Goal: Check status: Check status

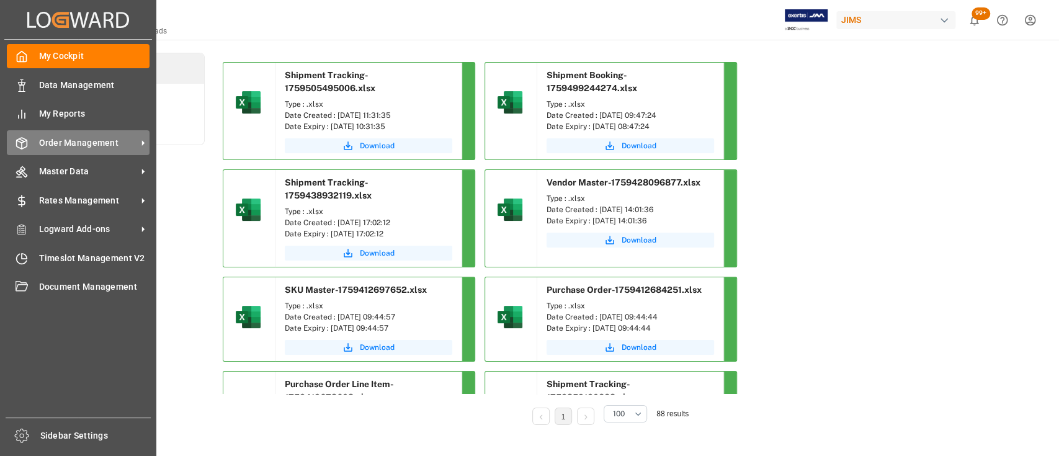
click at [75, 137] on span "Order Management" at bounding box center [88, 143] width 98 height 13
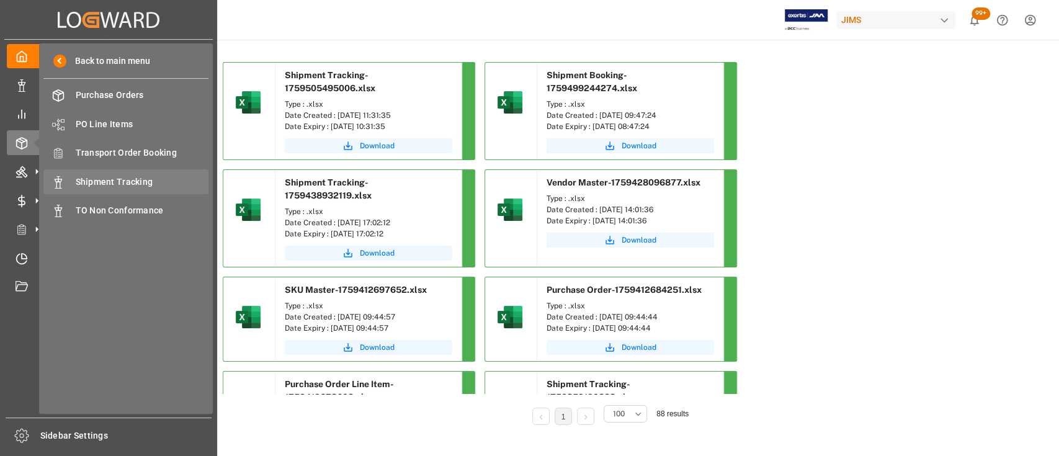
click at [125, 181] on span "Shipment Tracking" at bounding box center [142, 182] width 133 height 13
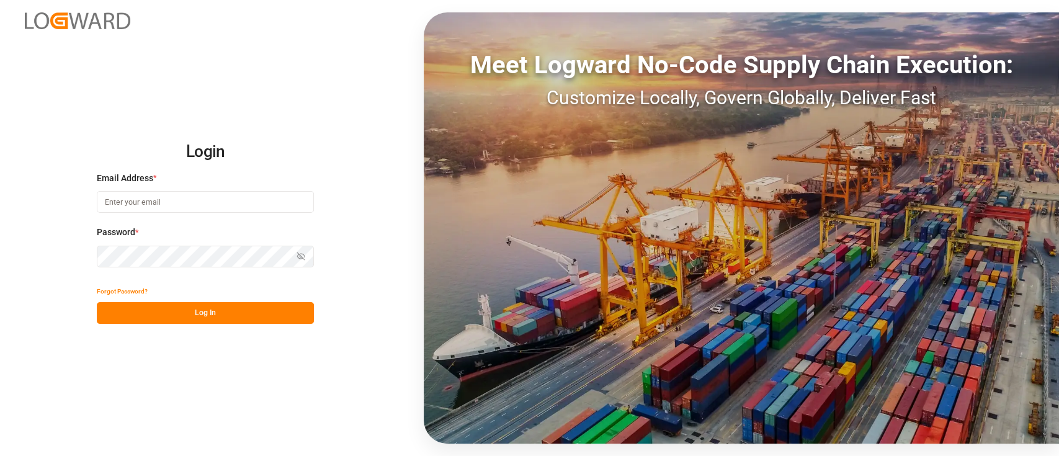
type input "hamid.rezaei@jamindustries.com"
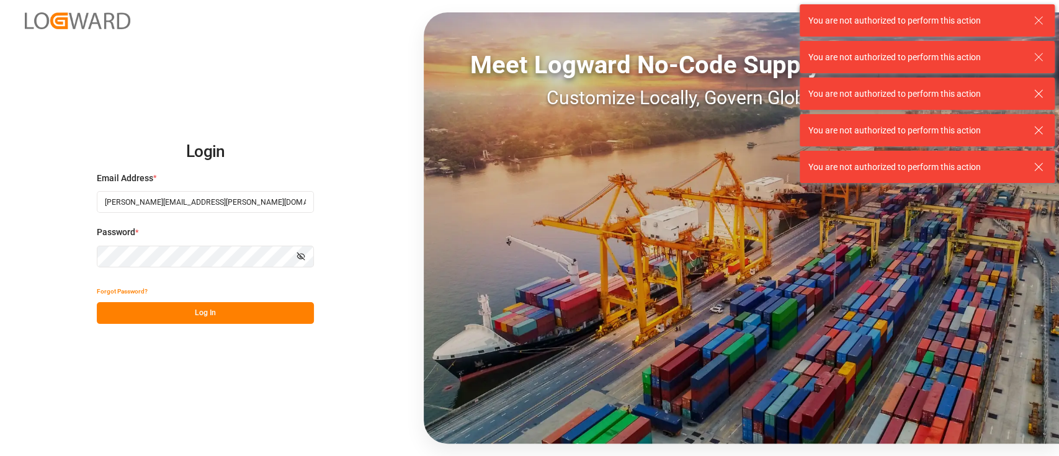
click at [208, 315] on button "Log In" at bounding box center [205, 313] width 217 height 22
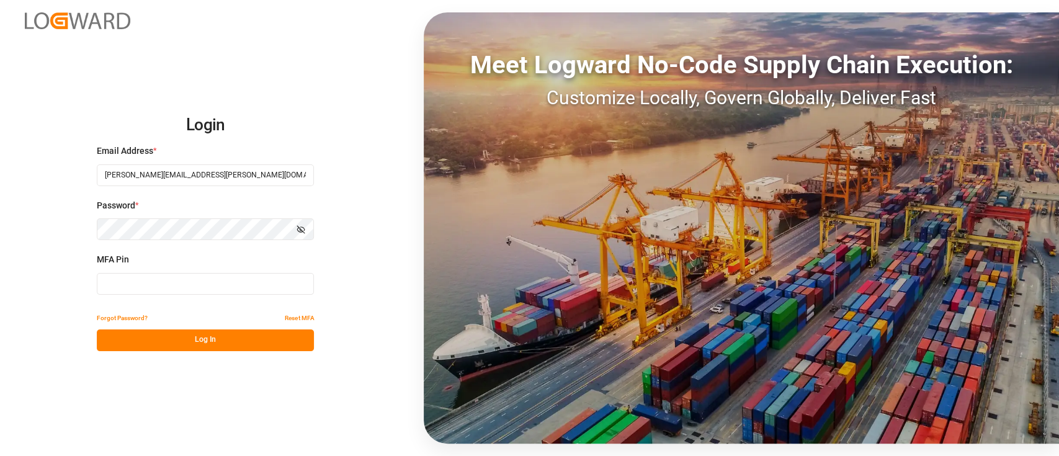
drag, startPoint x: 152, startPoint y: 298, endPoint x: 159, endPoint y: 294, distance: 8.1
click at [153, 298] on div "MFA Pin" at bounding box center [205, 280] width 217 height 55
click at [162, 291] on input at bounding box center [205, 284] width 217 height 22
type input "383449"
click at [194, 330] on button "Log In" at bounding box center [205, 341] width 217 height 22
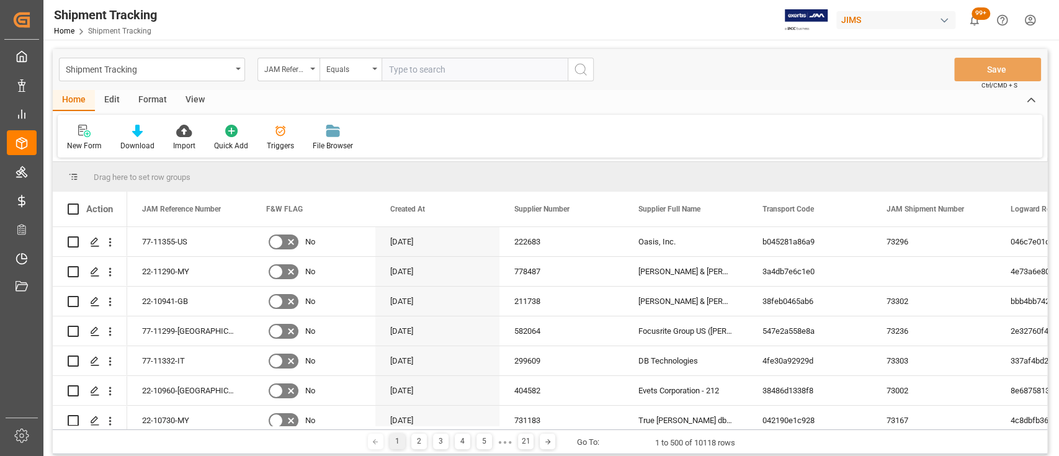
click at [424, 69] on input "text" at bounding box center [475, 70] width 186 height 24
type input "77-11008-US"
click at [585, 68] on icon "search button" at bounding box center [580, 69] width 15 height 15
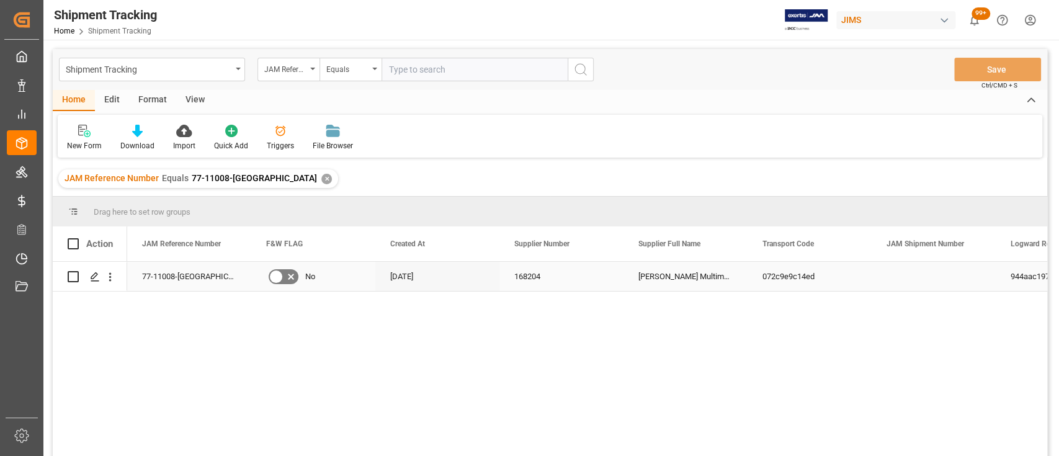
click at [671, 272] on div "Harman Multimedia" at bounding box center [686, 276] width 124 height 29
click at [90, 278] on icon "Press SPACE to select this row." at bounding box center [95, 277] width 10 height 10
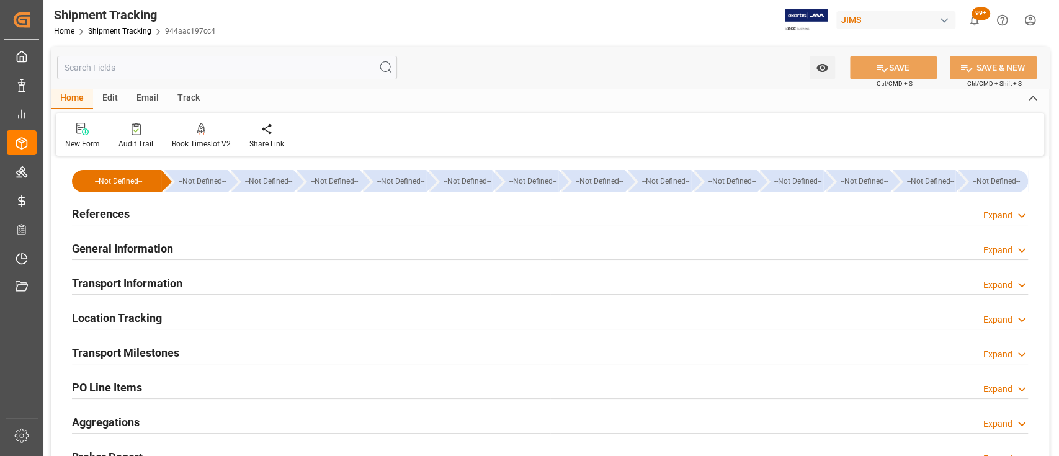
click at [158, 212] on div "References Expand" at bounding box center [550, 213] width 956 height 24
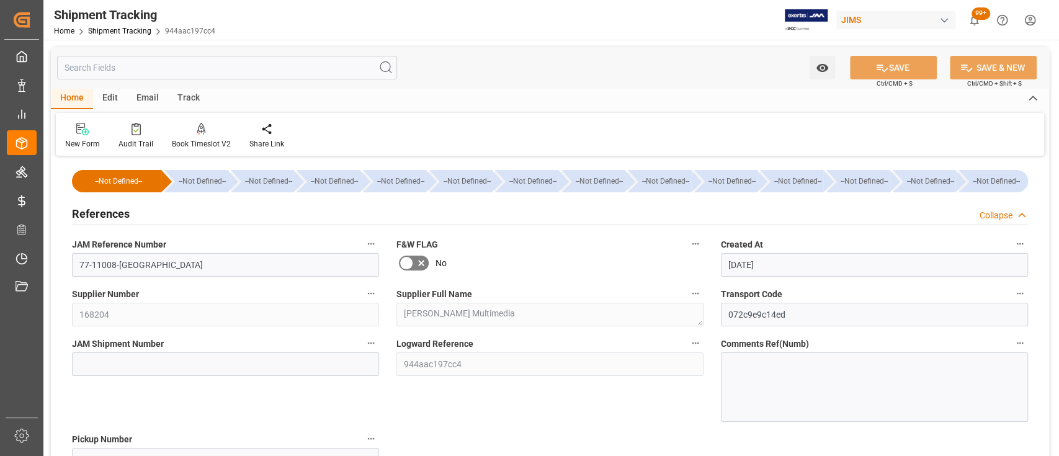
click at [202, 214] on div "References Collapse" at bounding box center [550, 213] width 956 height 24
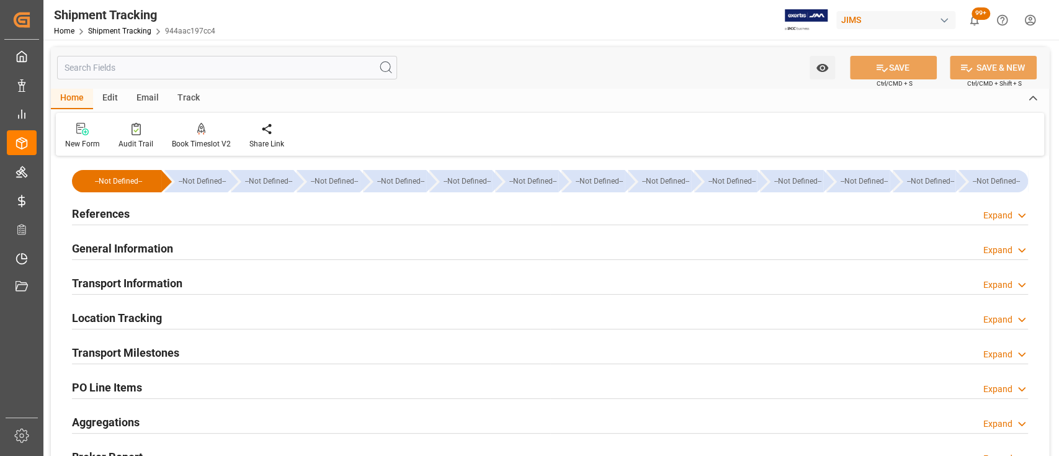
click at [204, 243] on div "General Information Expand" at bounding box center [550, 248] width 956 height 24
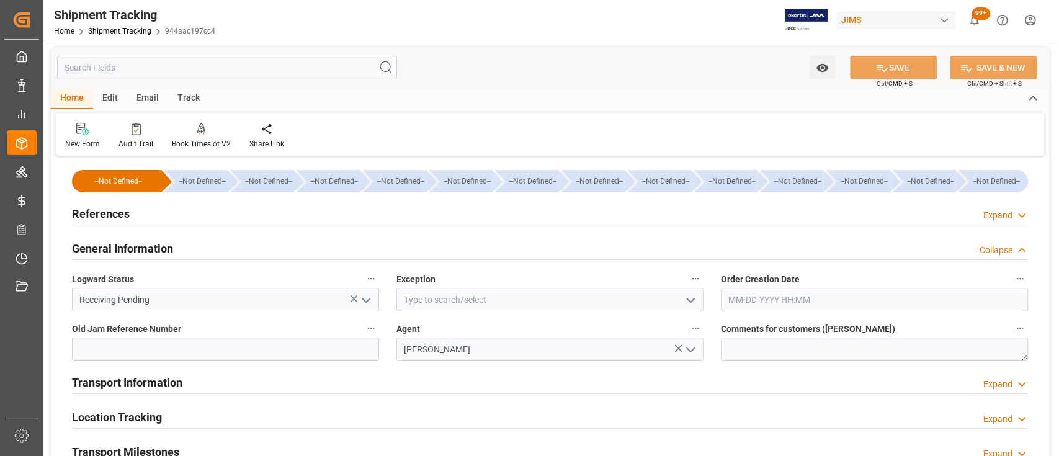
click at [204, 243] on div "General Information Collapse" at bounding box center [550, 248] width 956 height 24
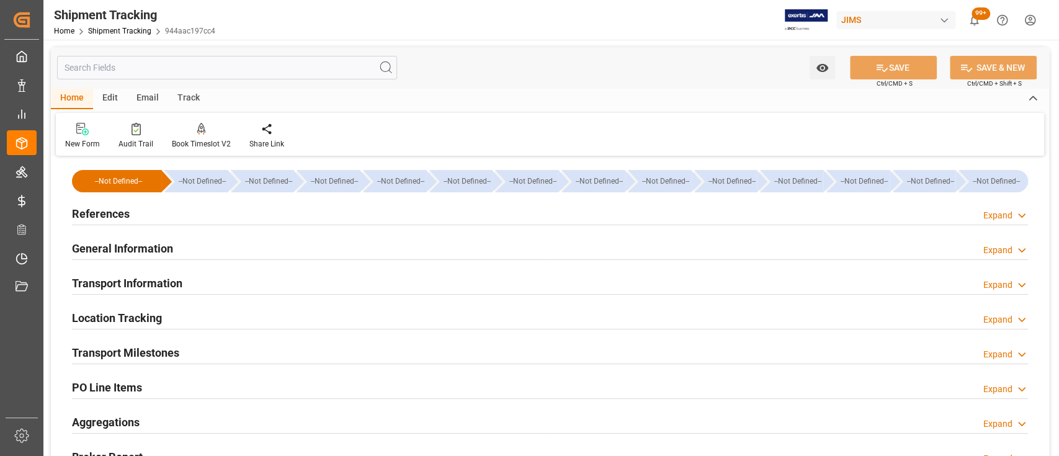
click at [194, 280] on div "Transport Information Expand" at bounding box center [550, 283] width 956 height 24
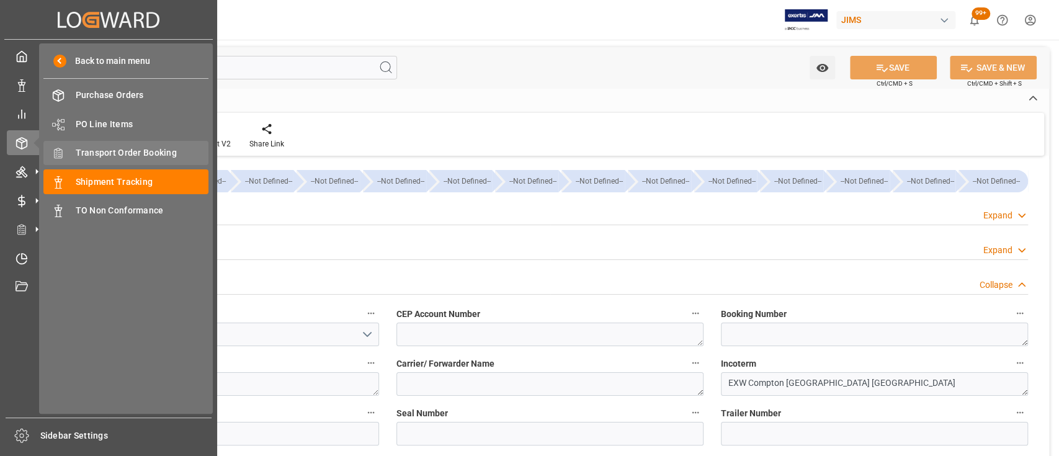
click at [110, 144] on div "Transport Order Booking Transport Order Booking" at bounding box center [125, 153] width 165 height 24
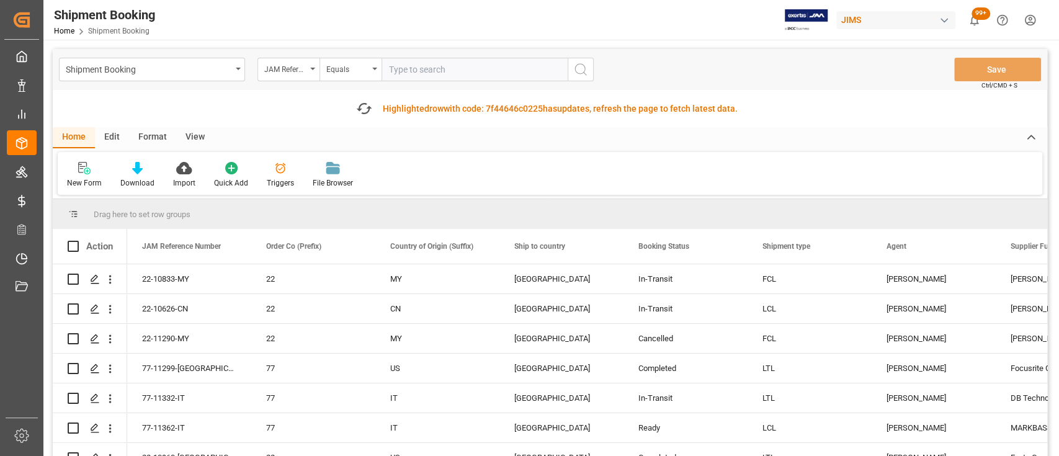
click at [428, 67] on input "text" at bounding box center [475, 70] width 186 height 24
type input "77-11008-US"
click at [581, 72] on icon "search button" at bounding box center [580, 69] width 15 height 15
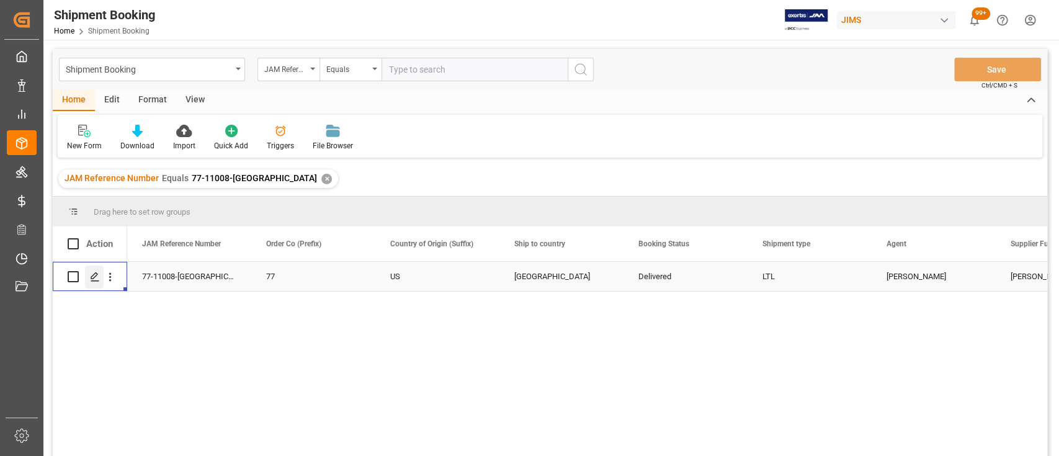
click at [96, 276] on polygon "Press SPACE to select this row." at bounding box center [94, 276] width 6 height 6
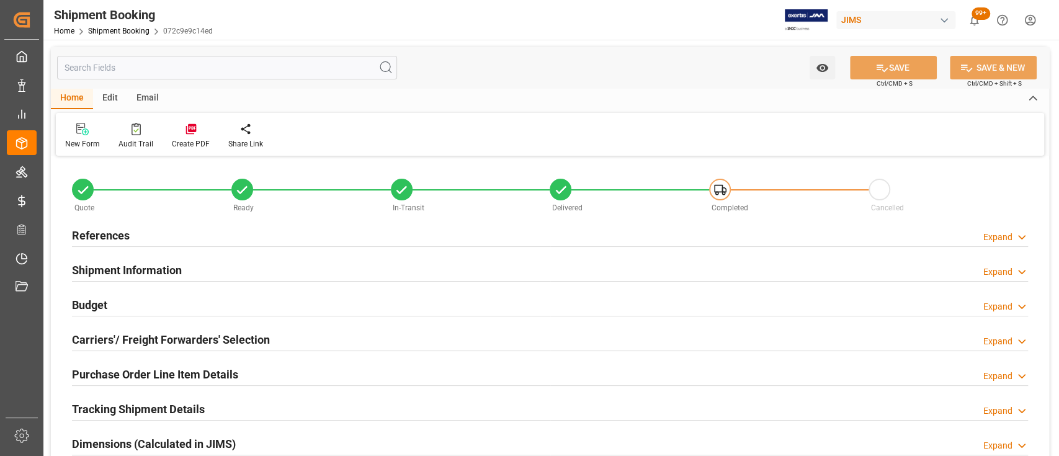
type input "0"
type input "12"
type input "0"
type input "6000"
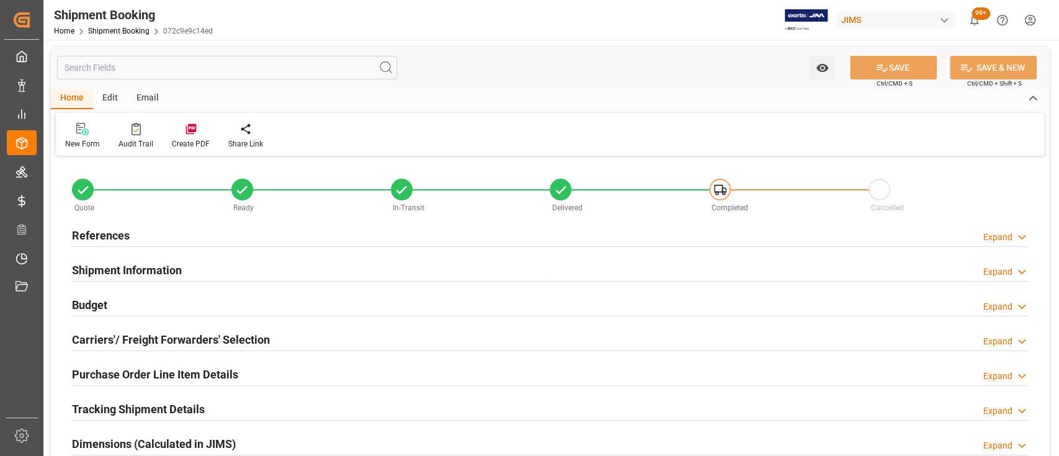
type input "6000"
type input "09-11-2025"
click at [158, 238] on div "References Expand" at bounding box center [550, 235] width 956 height 24
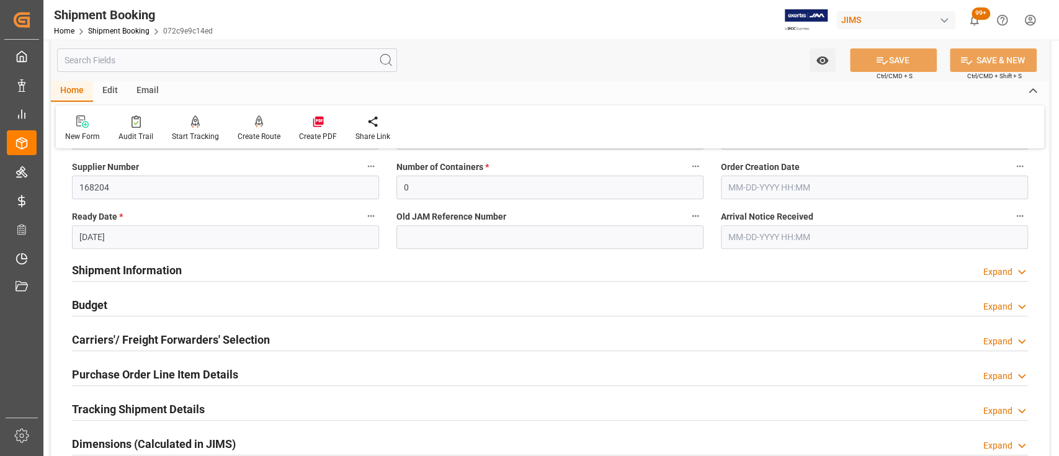
click at [171, 270] on h2 "Shipment Information" at bounding box center [127, 270] width 110 height 17
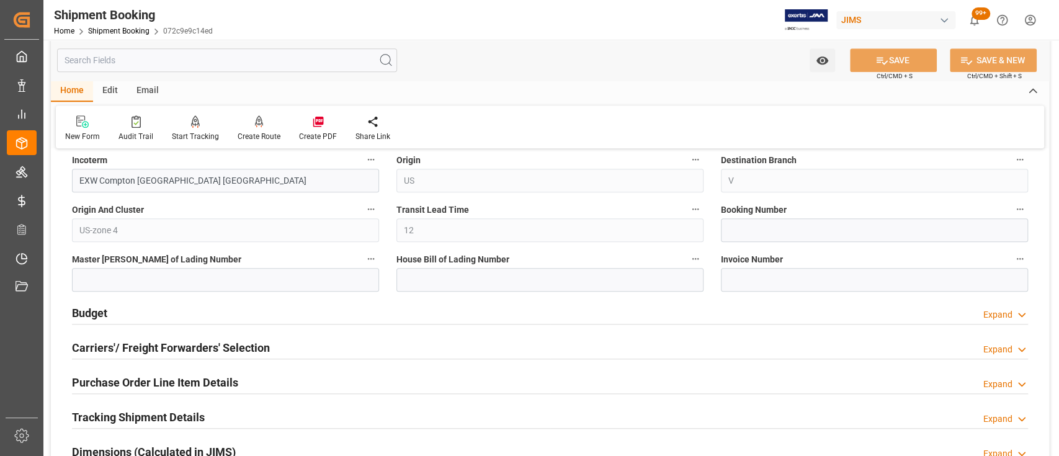
scroll to position [827, 0]
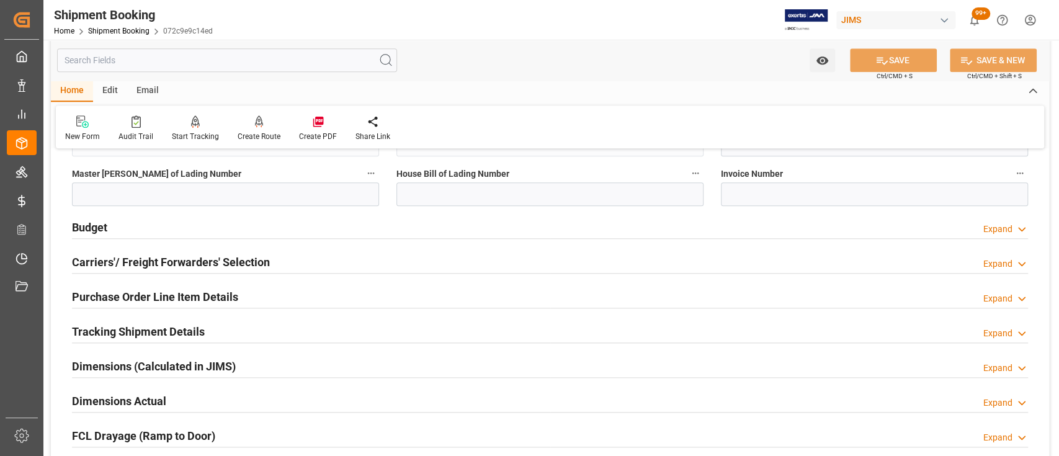
click at [169, 229] on div "Budget Expand" at bounding box center [550, 227] width 956 height 24
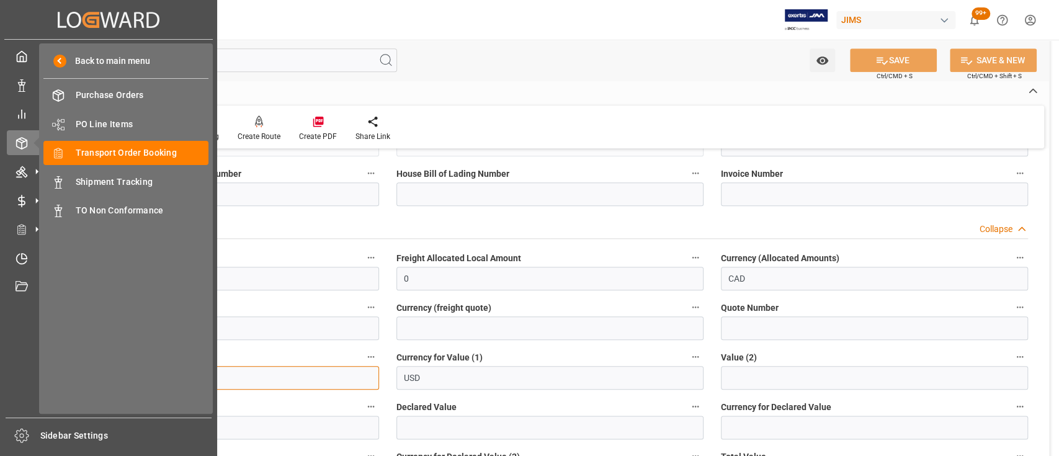
drag, startPoint x: 124, startPoint y: 374, endPoint x: 6, endPoint y: 372, distance: 118.5
click at [6, 372] on div "Created by potrace 1.15, written by Peter Selinger 2001-2017 Created by potrace…" at bounding box center [529, 228] width 1059 height 456
